Goal: Information Seeking & Learning: Learn about a topic

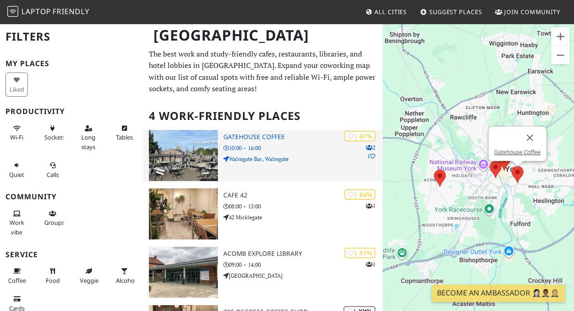
click at [533, 134] on div "To navigate, press the arrow keys. Gatehouse Coffee" at bounding box center [478, 178] width 191 height 311
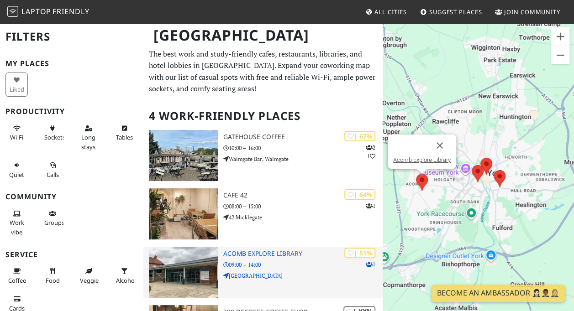
click at [258, 257] on h3 "Acomb Explore Library" at bounding box center [302, 254] width 159 height 8
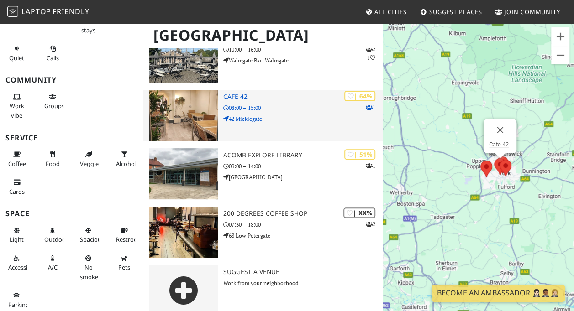
scroll to position [110, 0]
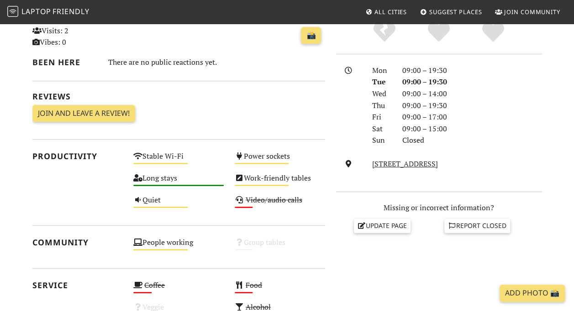
scroll to position [264, 0]
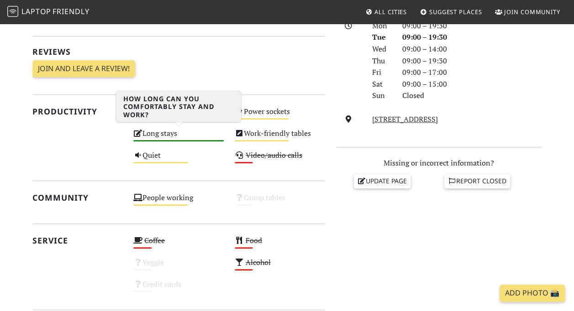
click at [173, 133] on div "Long stays High" at bounding box center [178, 138] width 101 height 22
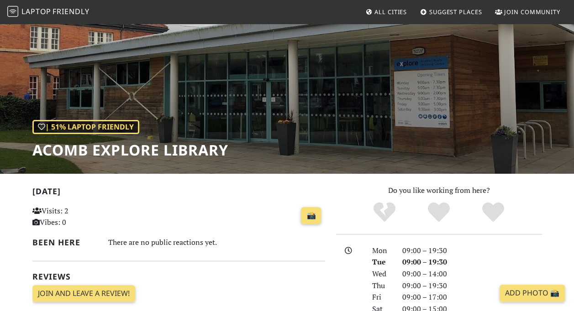
scroll to position [29, 0]
